Goal: Task Accomplishment & Management: Use online tool/utility

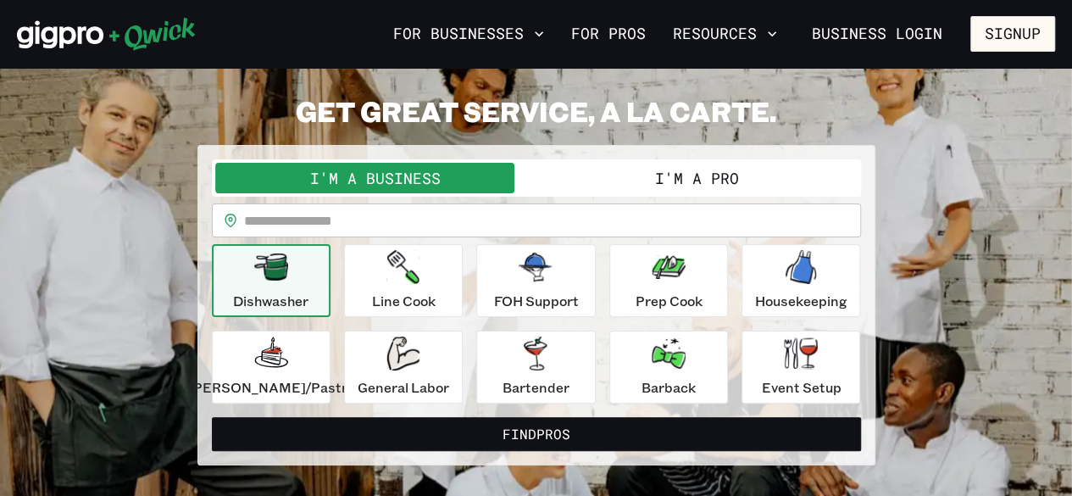
scroll to position [66, 0]
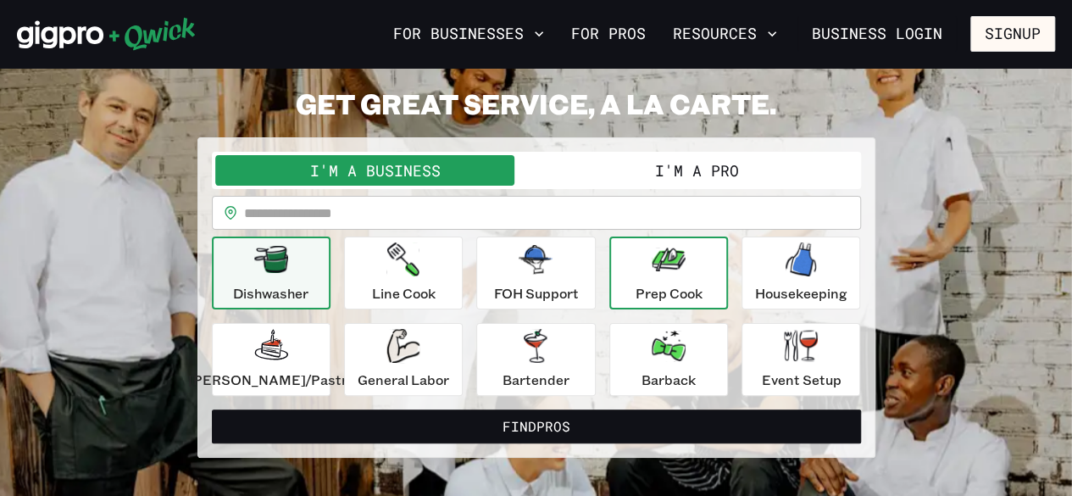
click at [664, 274] on icon "button" at bounding box center [669, 259] width 34 height 34
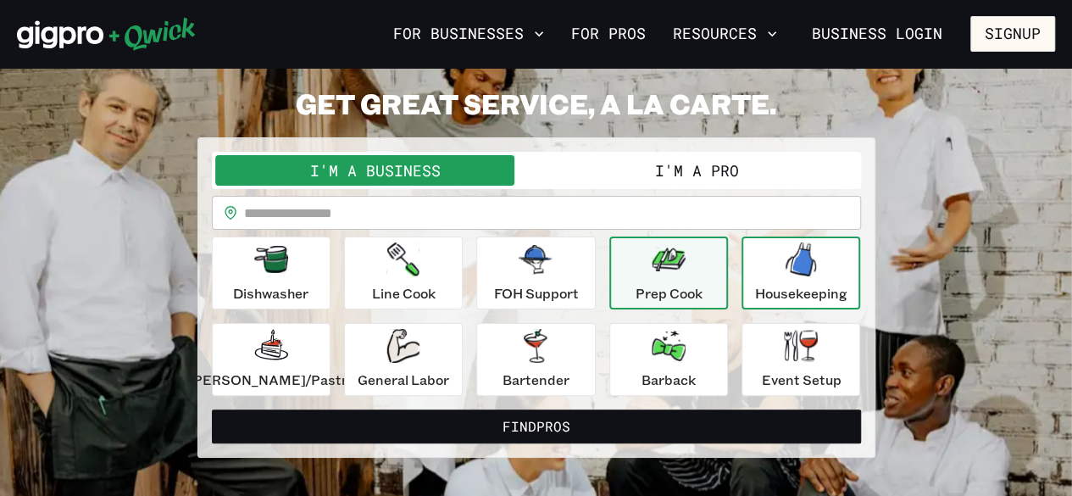
click at [764, 275] on div "Housekeeping" at bounding box center [801, 272] width 92 height 61
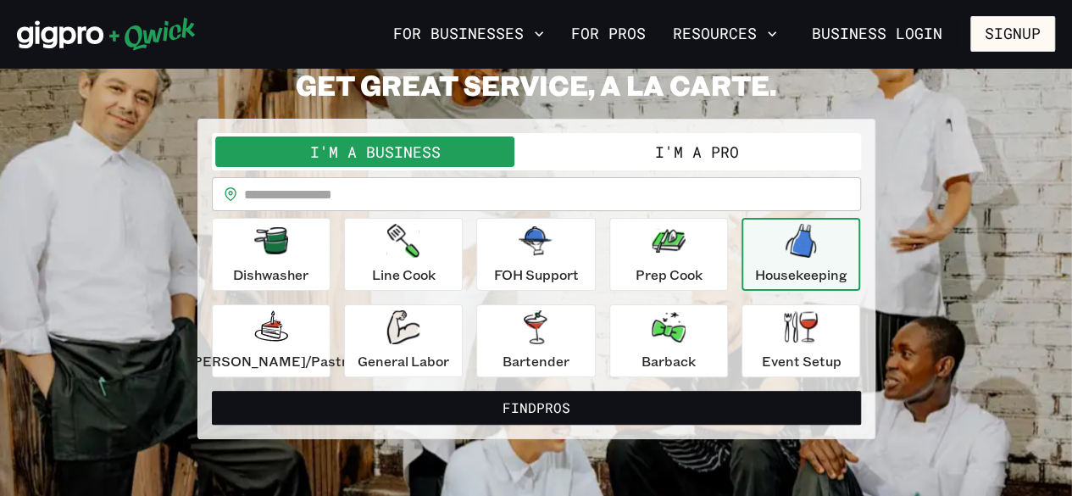
scroll to position [86, 0]
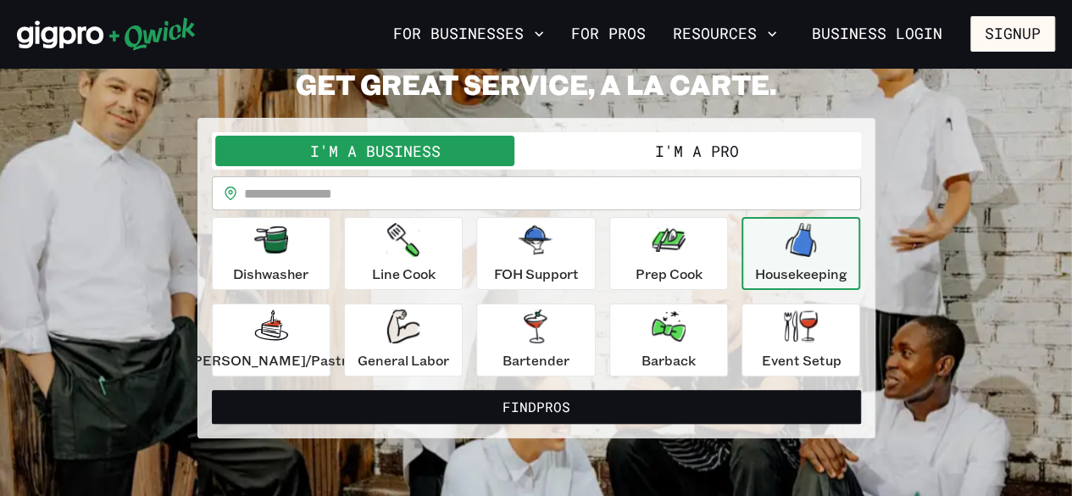
click at [684, 164] on button "I'm a Pro" at bounding box center [696, 151] width 321 height 31
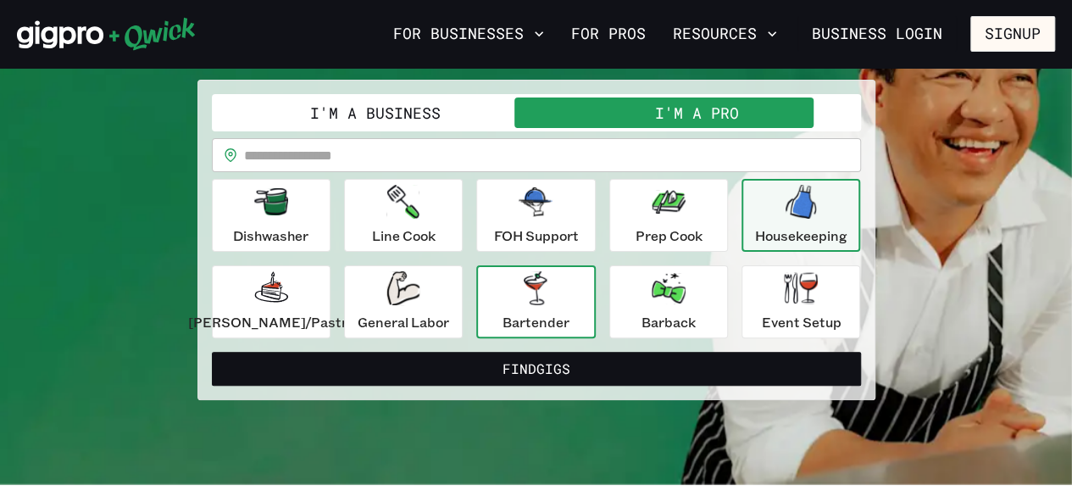
scroll to position [125, 0]
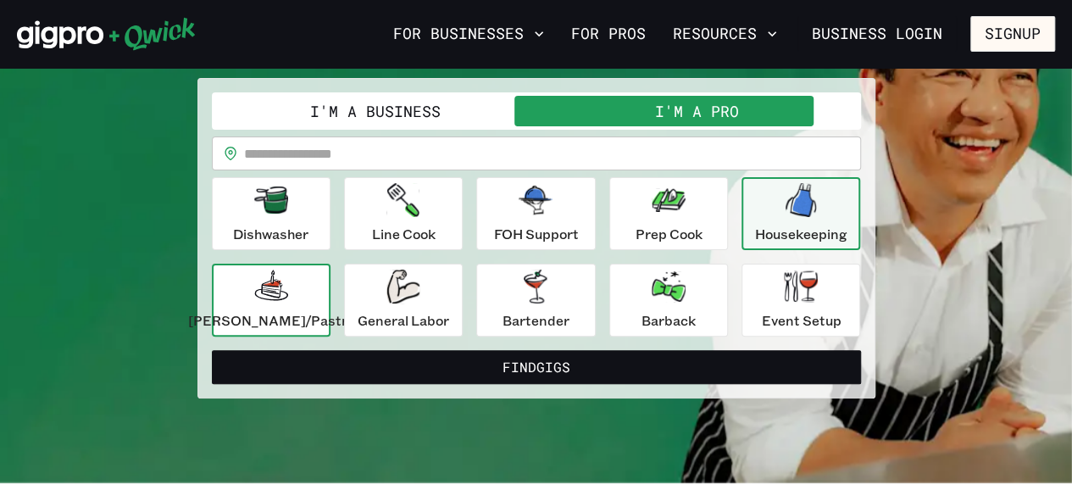
click at [310, 311] on p "[PERSON_NAME]/Pastry" at bounding box center [271, 320] width 166 height 20
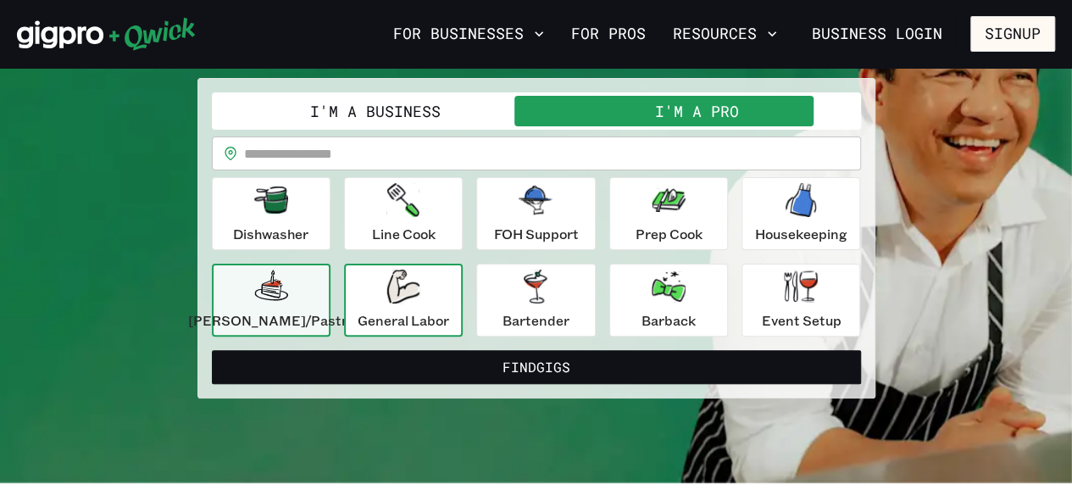
click at [398, 308] on div "General Labor" at bounding box center [404, 299] width 92 height 61
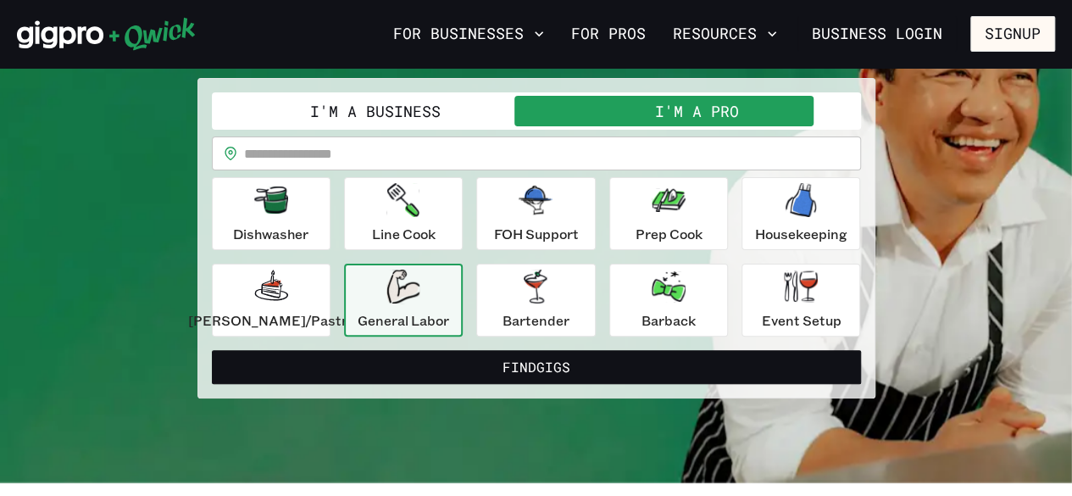
scroll to position [141, 0]
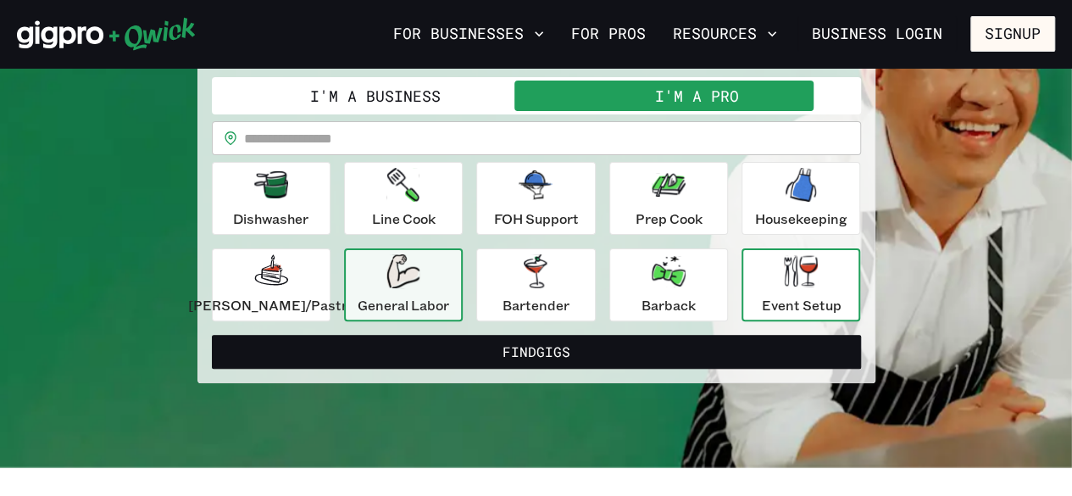
click at [786, 308] on p "Event Setup" at bounding box center [801, 305] width 80 height 20
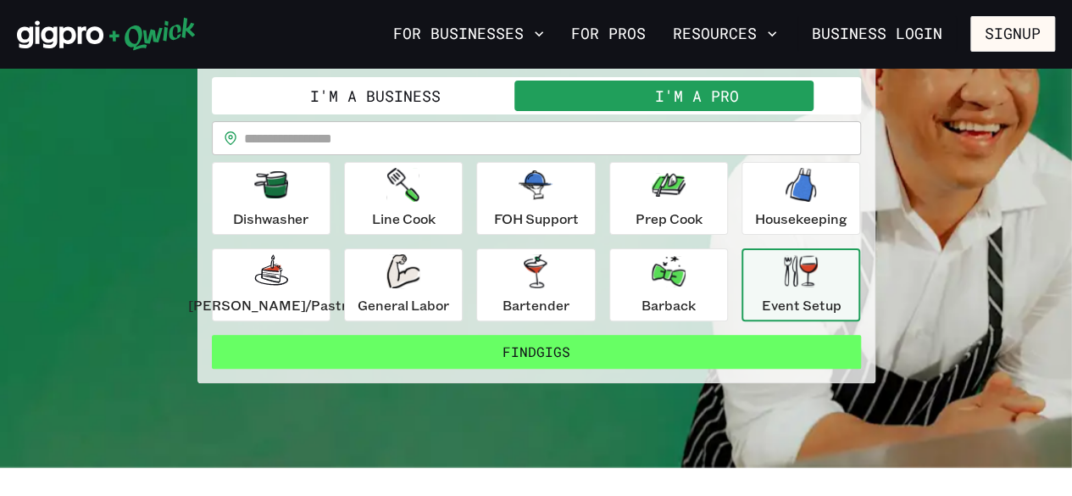
click at [528, 356] on button "Find Gigs" at bounding box center [536, 352] width 649 height 34
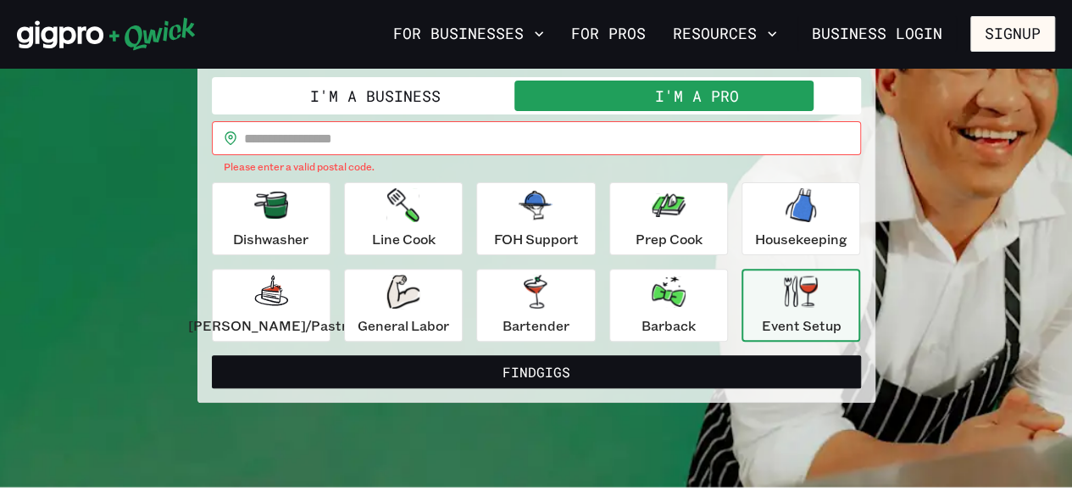
click at [419, 140] on input "text" at bounding box center [552, 138] width 617 height 34
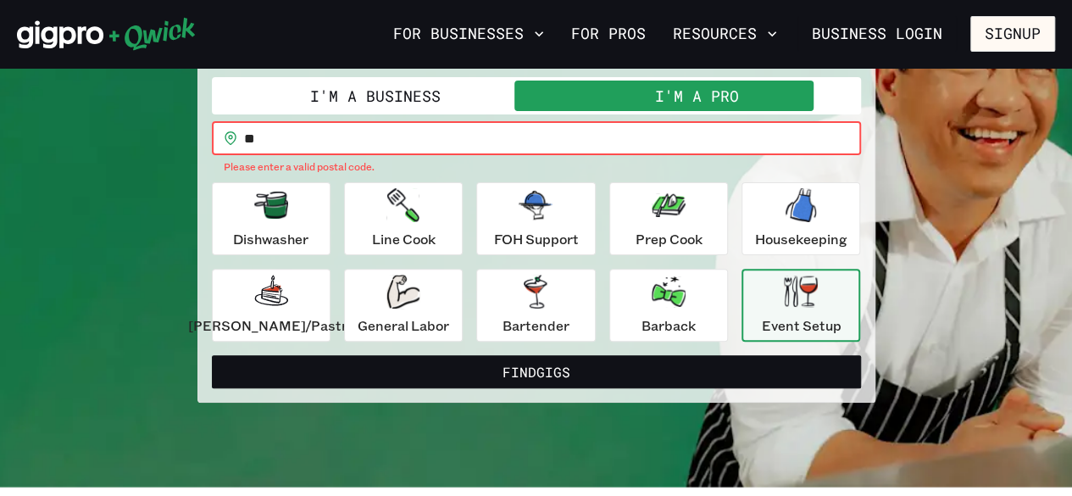
type input "*"
click at [212, 355] on button "Find Gigs" at bounding box center [536, 372] width 649 height 34
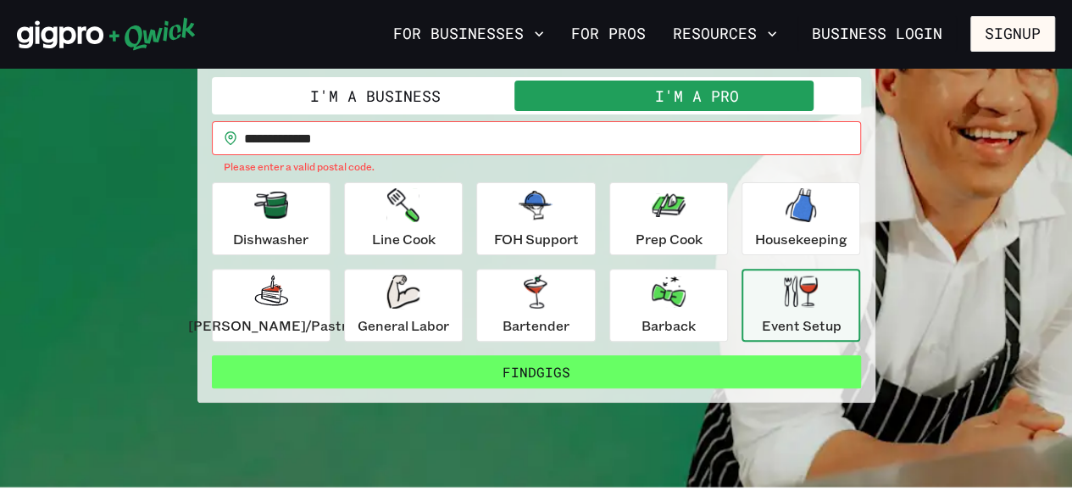
click at [564, 369] on button "Find Gigs" at bounding box center [536, 372] width 649 height 34
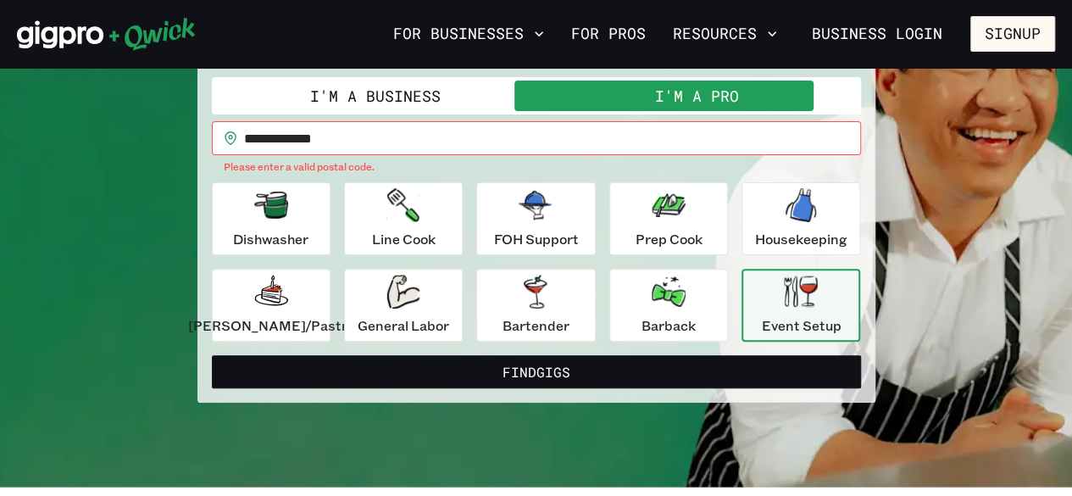
click at [361, 133] on input "**********" at bounding box center [552, 138] width 617 height 34
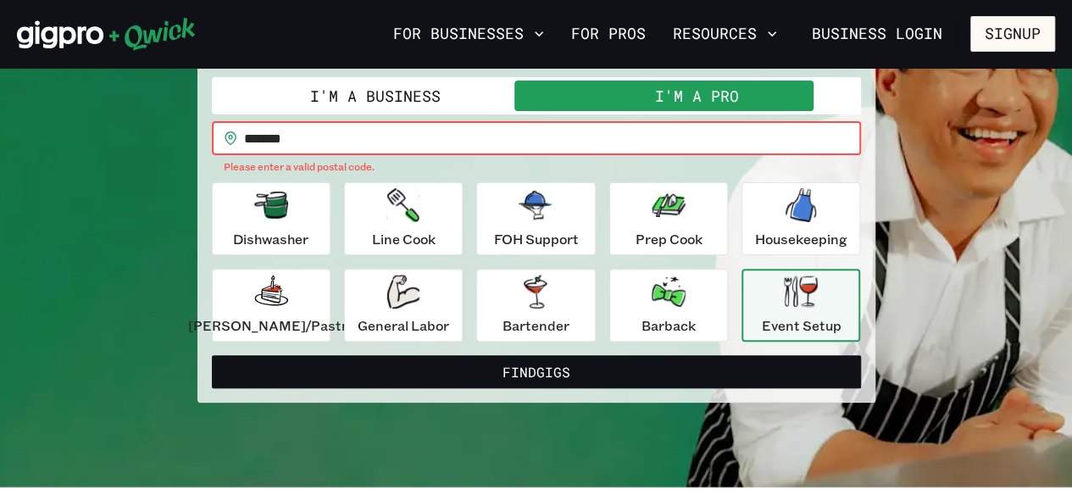
click at [212, 355] on button "Find Gigs" at bounding box center [536, 372] width 649 height 34
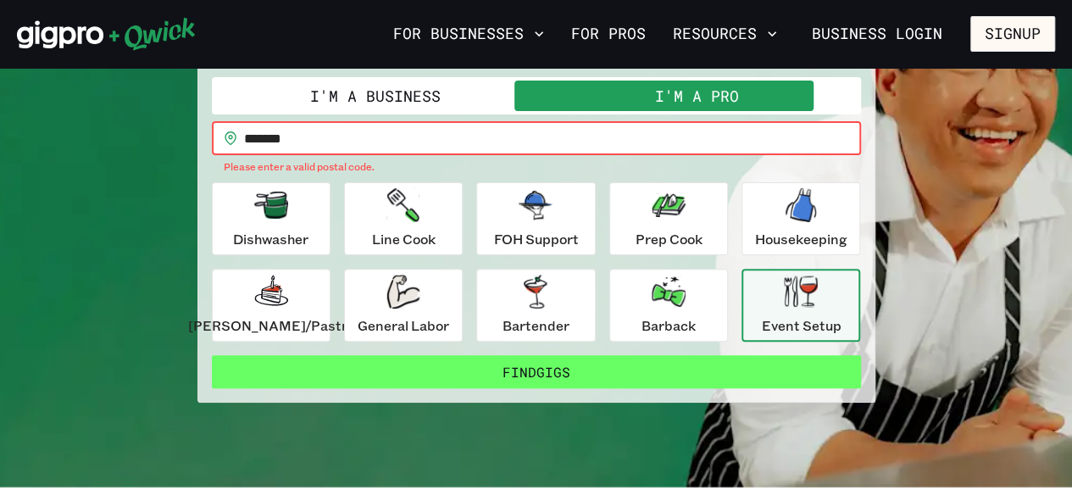
click at [542, 374] on button "Find Gigs" at bounding box center [536, 372] width 649 height 34
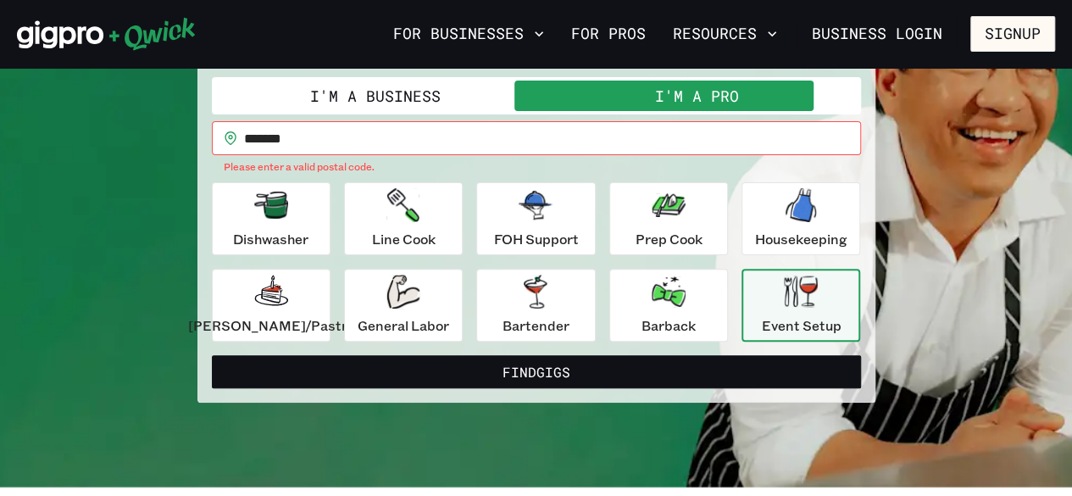
click at [300, 136] on input "*******" at bounding box center [552, 138] width 617 height 34
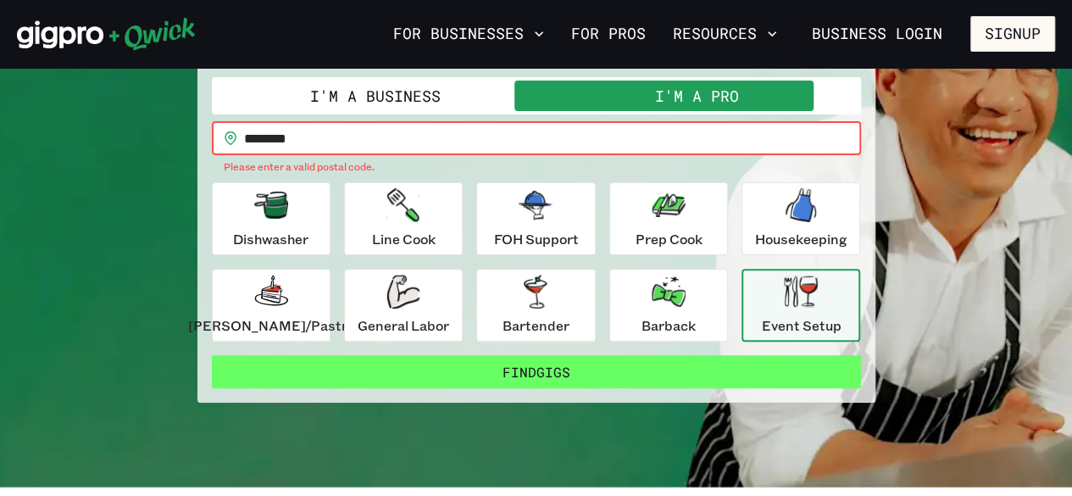
type input "********"
click at [400, 372] on button "Find Gigs" at bounding box center [536, 372] width 649 height 34
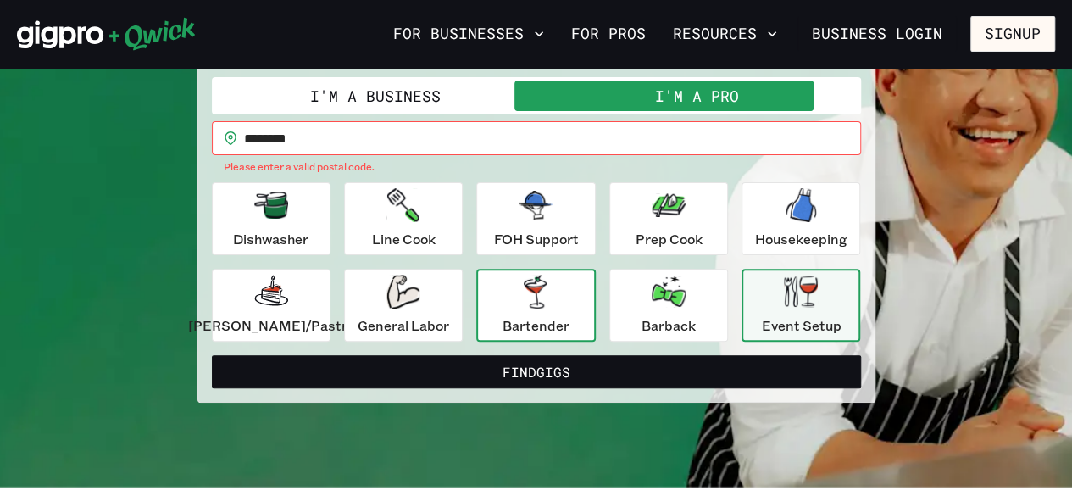
drag, startPoint x: 400, startPoint y: 372, endPoint x: 553, endPoint y: 316, distance: 163.3
click at [553, 316] on form "**********" at bounding box center [536, 232] width 649 height 311
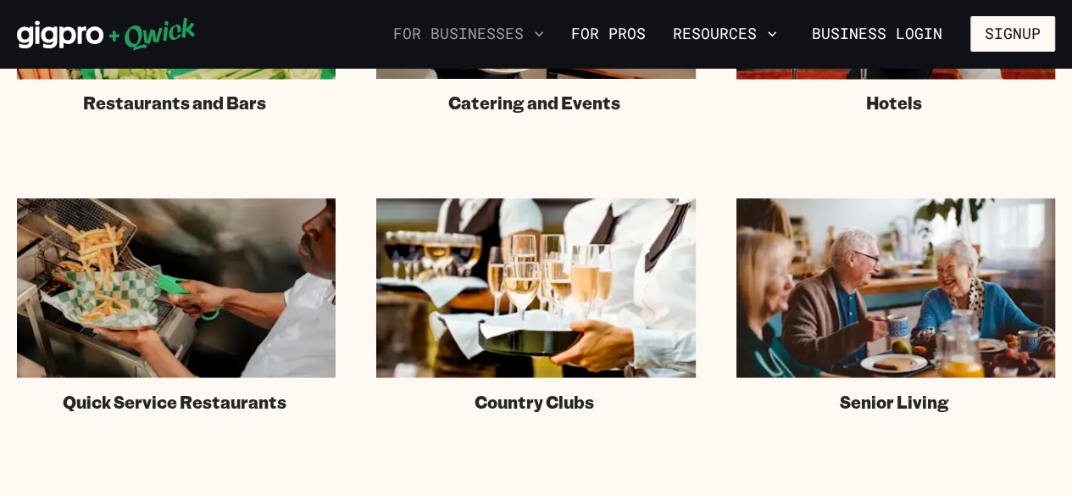
scroll to position [1285, 0]
